Goal: Information Seeking & Learning: Learn about a topic

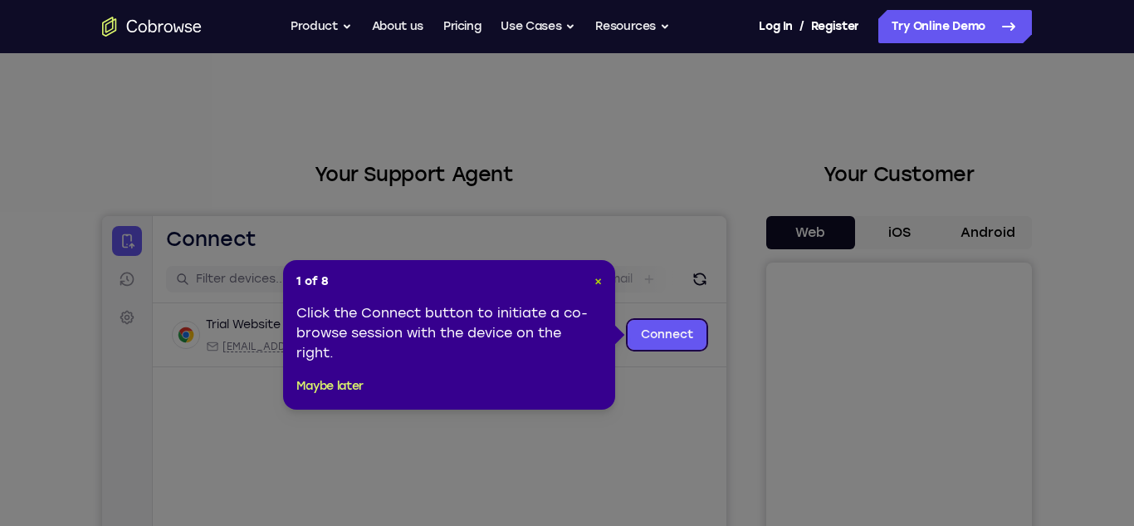
click at [599, 281] on span "×" at bounding box center [598, 281] width 7 height 14
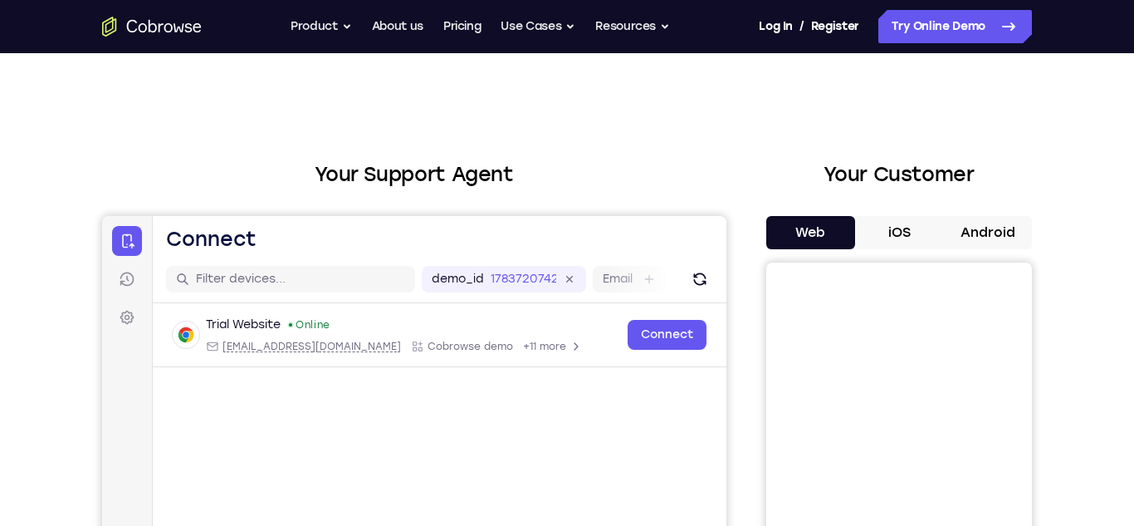
click at [992, 228] on button "Android" at bounding box center [987, 232] width 89 height 33
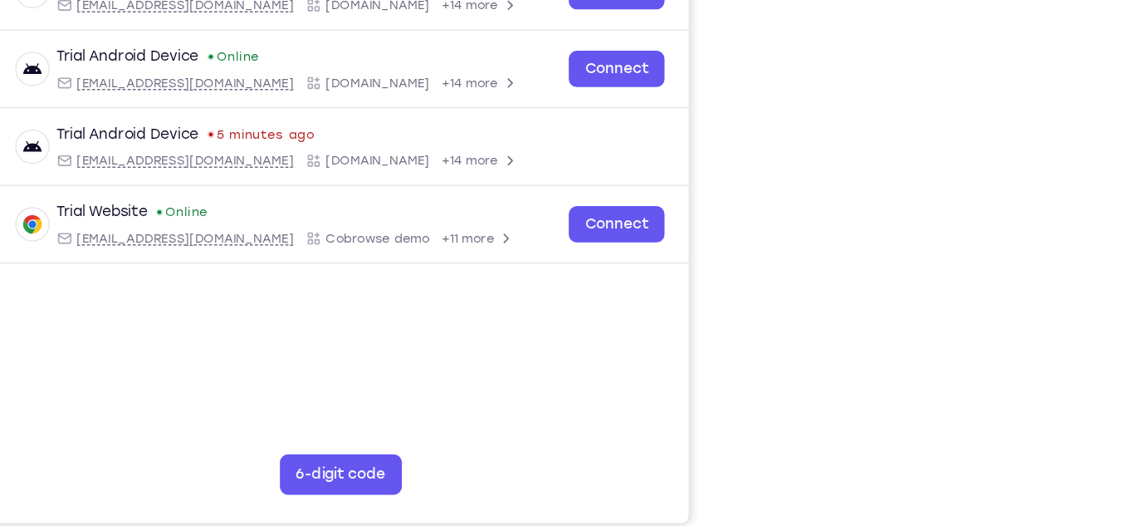
scroll to position [251, 0]
